Goal: Information Seeking & Learning: Learn about a topic

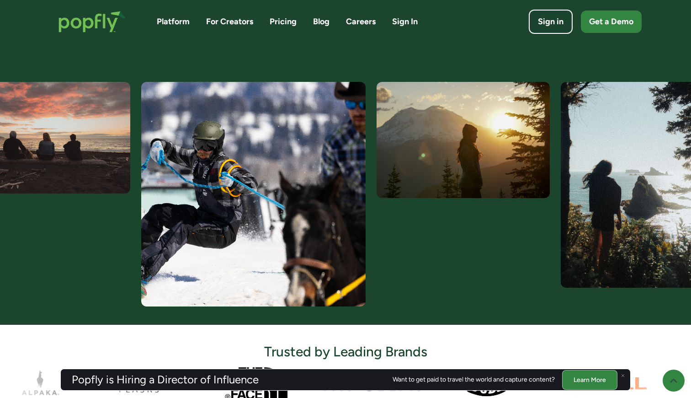
scroll to position [343, 0]
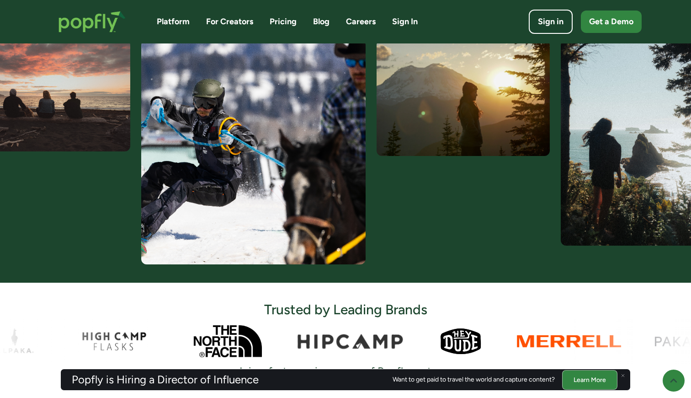
click at [258, 150] on img at bounding box center [253, 152] width 224 height 224
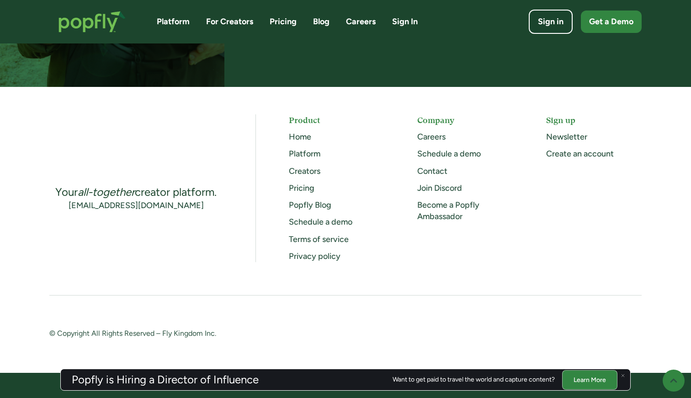
scroll to position [2383, 0]
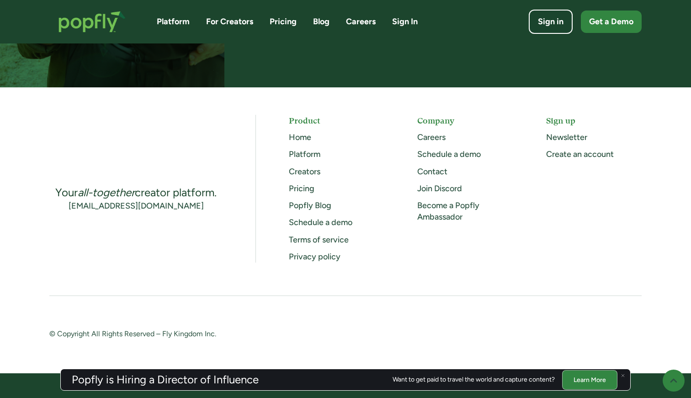
click at [306, 169] on link "Creators" at bounding box center [305, 171] width 32 height 10
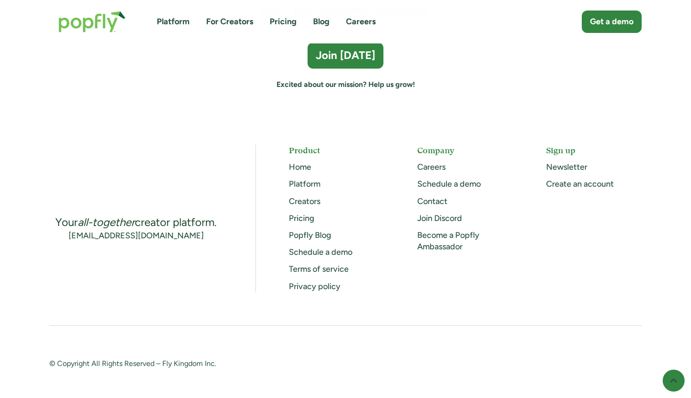
scroll to position [2564, 0]
click at [306, 214] on link "Pricing" at bounding box center [302, 219] width 26 height 10
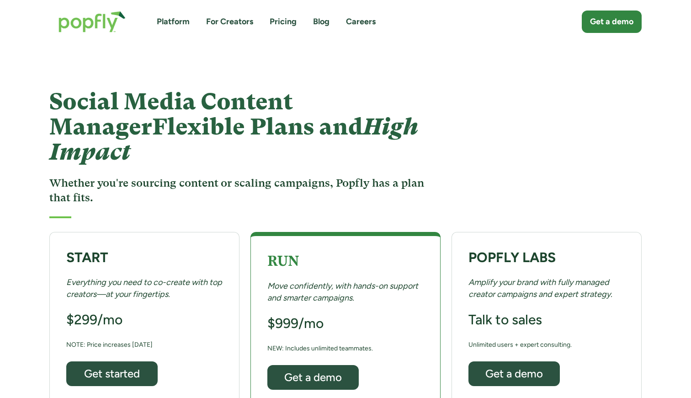
click at [284, 21] on link "Pricing" at bounding box center [283, 21] width 27 height 11
click at [239, 21] on link "For Creators" at bounding box center [229, 21] width 47 height 11
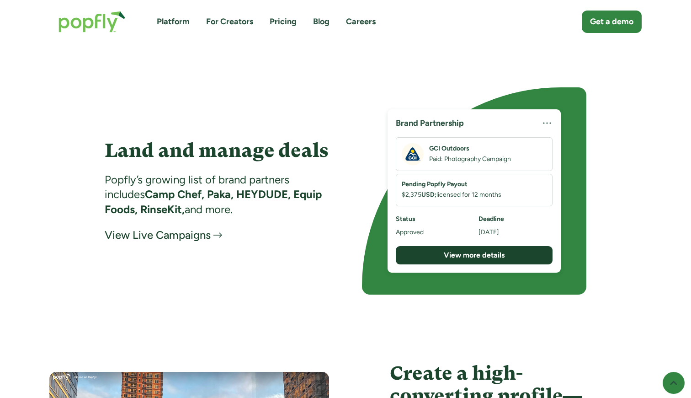
scroll to position [1452, 0]
